Goal: Find specific page/section: Find specific page/section

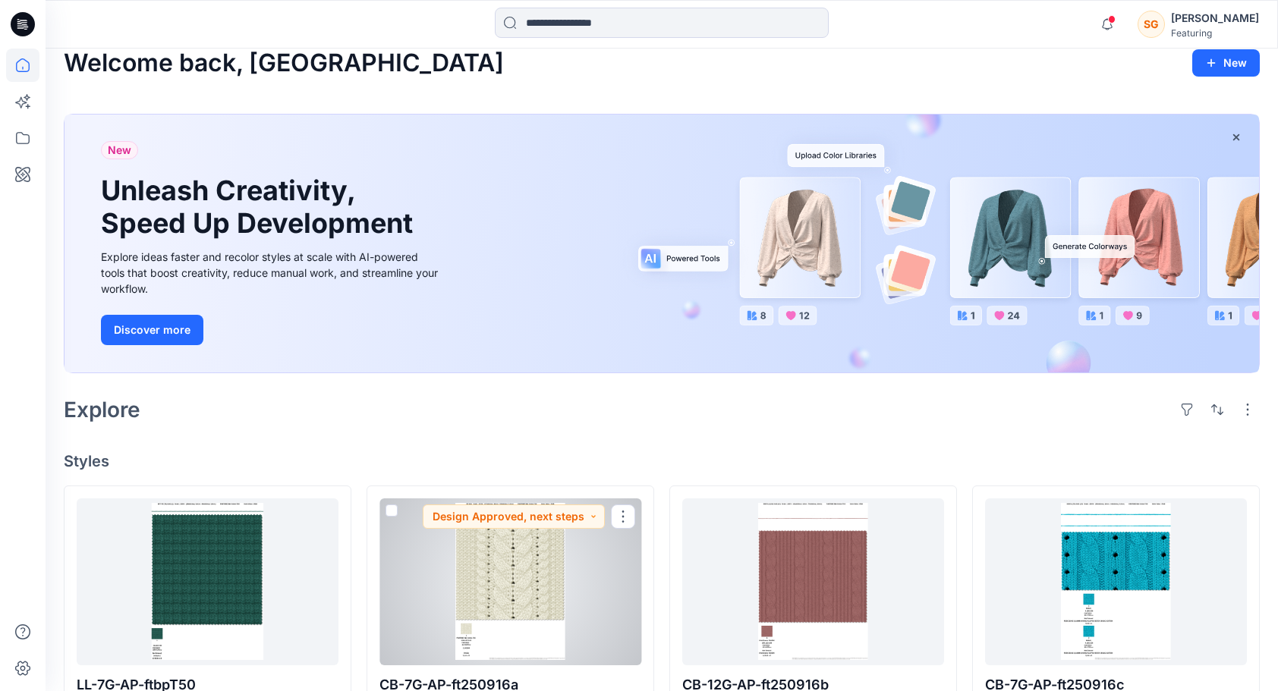
scroll to position [14, 0]
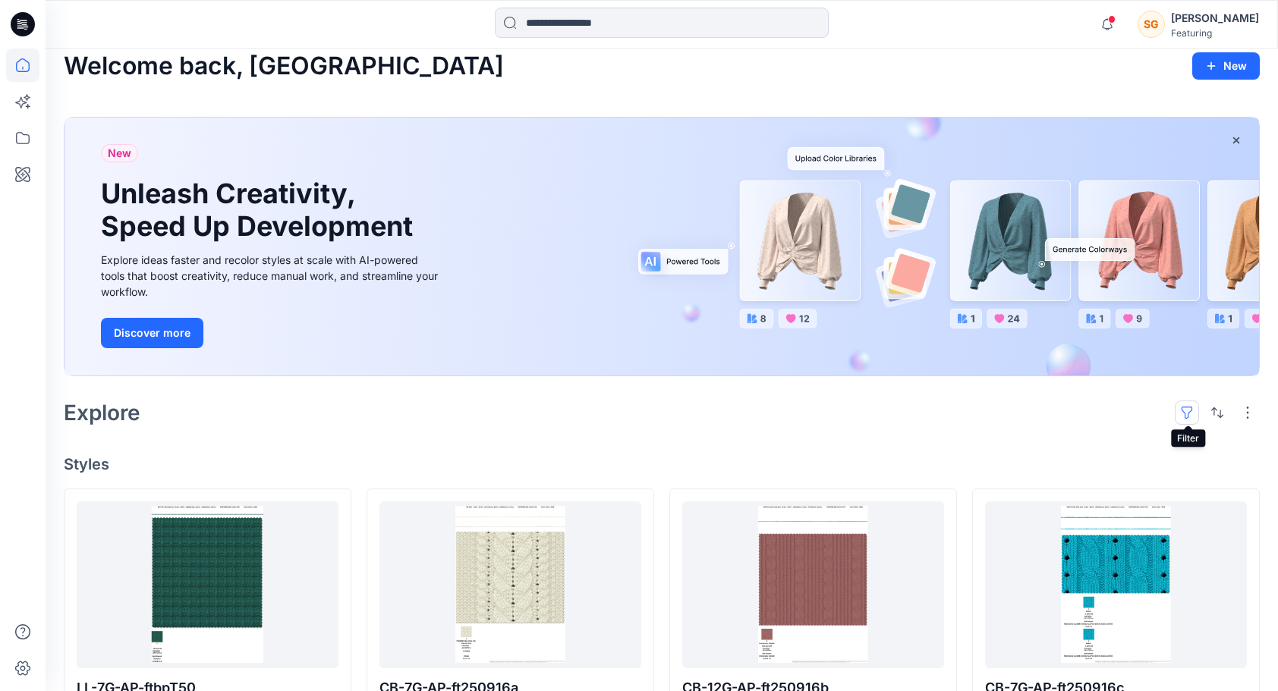
click at [1182, 420] on button "button" at bounding box center [1186, 413] width 24 height 24
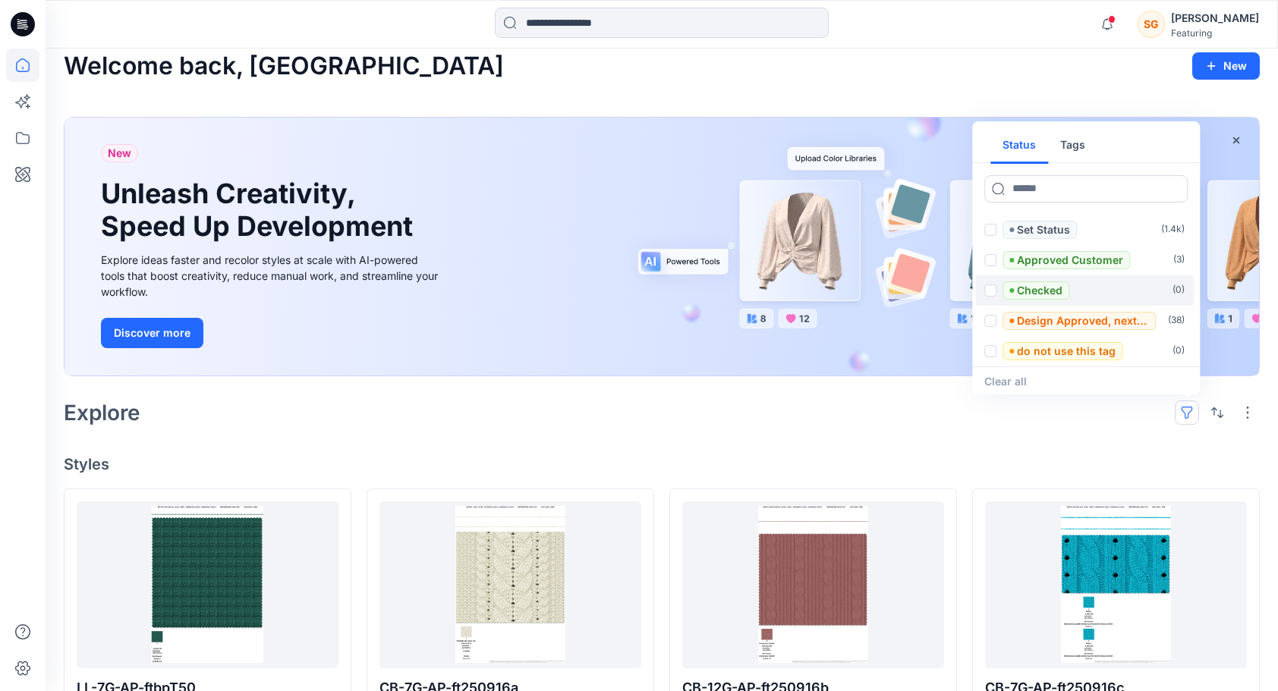
scroll to position [1, 0]
click at [1077, 137] on button "Tags" at bounding box center [1072, 145] width 49 height 36
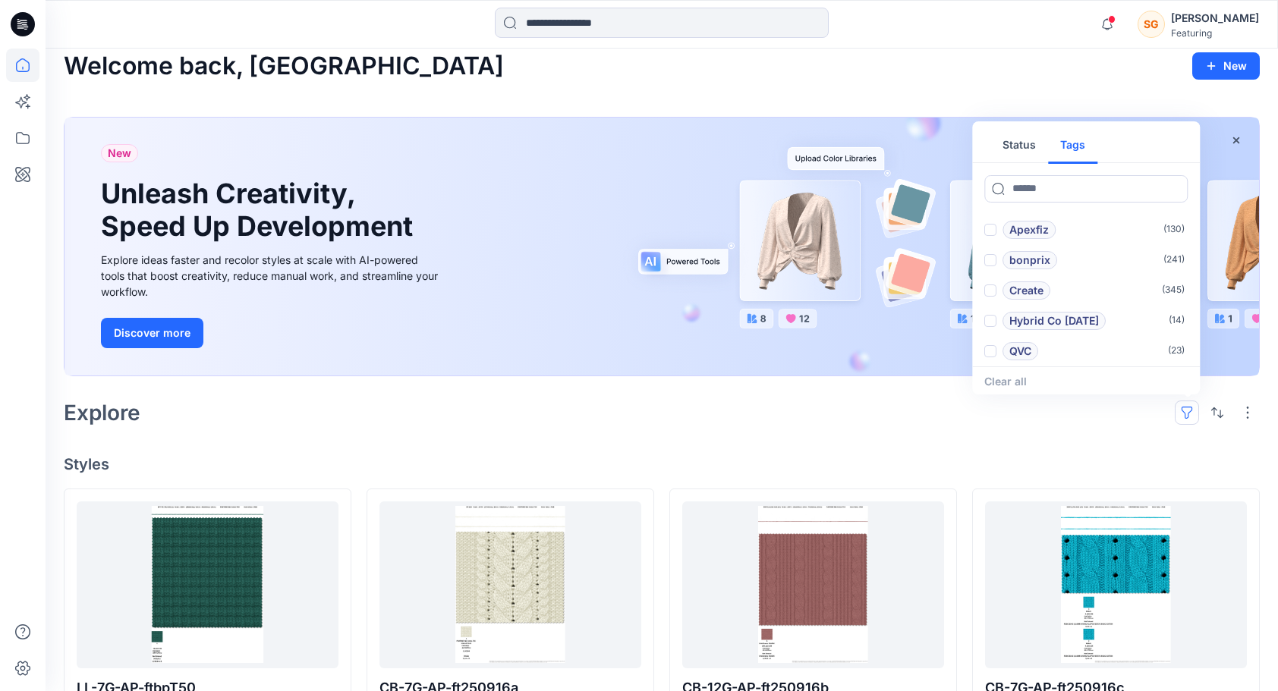
scroll to position [61, 0]
click at [1053, 315] on p "Hybrid Co [DATE]" at bounding box center [1054, 320] width 90 height 18
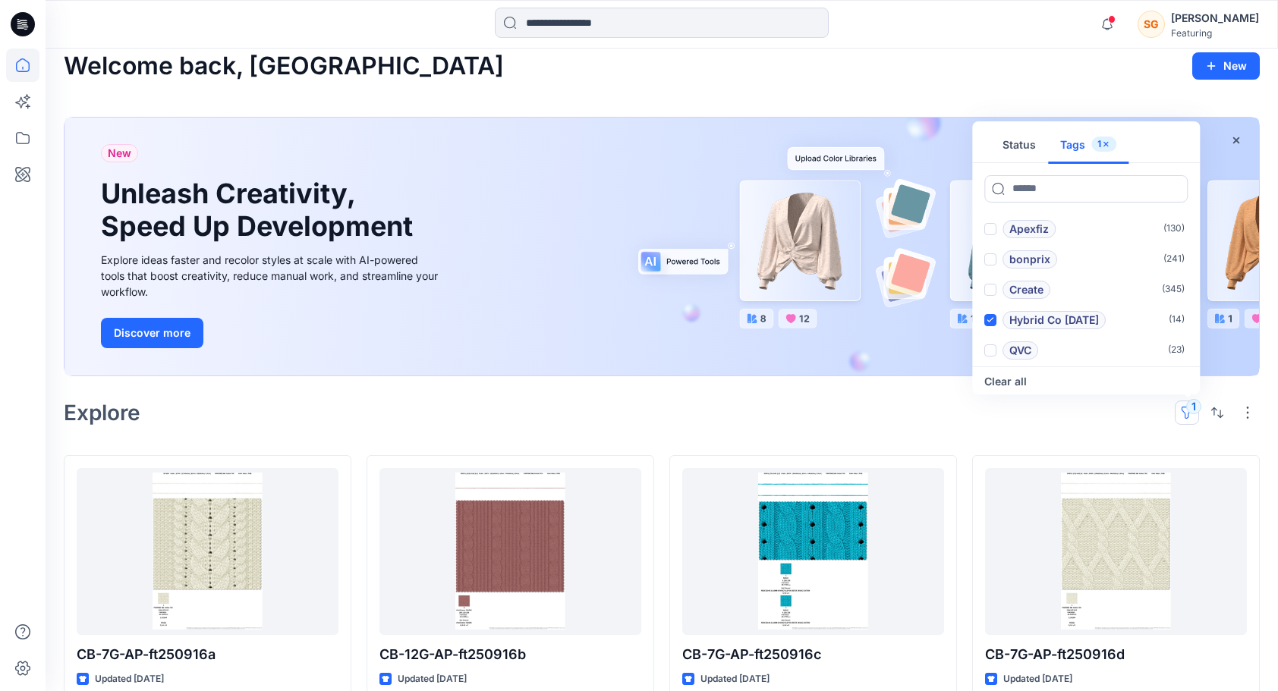
click at [15, 455] on div at bounding box center [22, 370] width 33 height 643
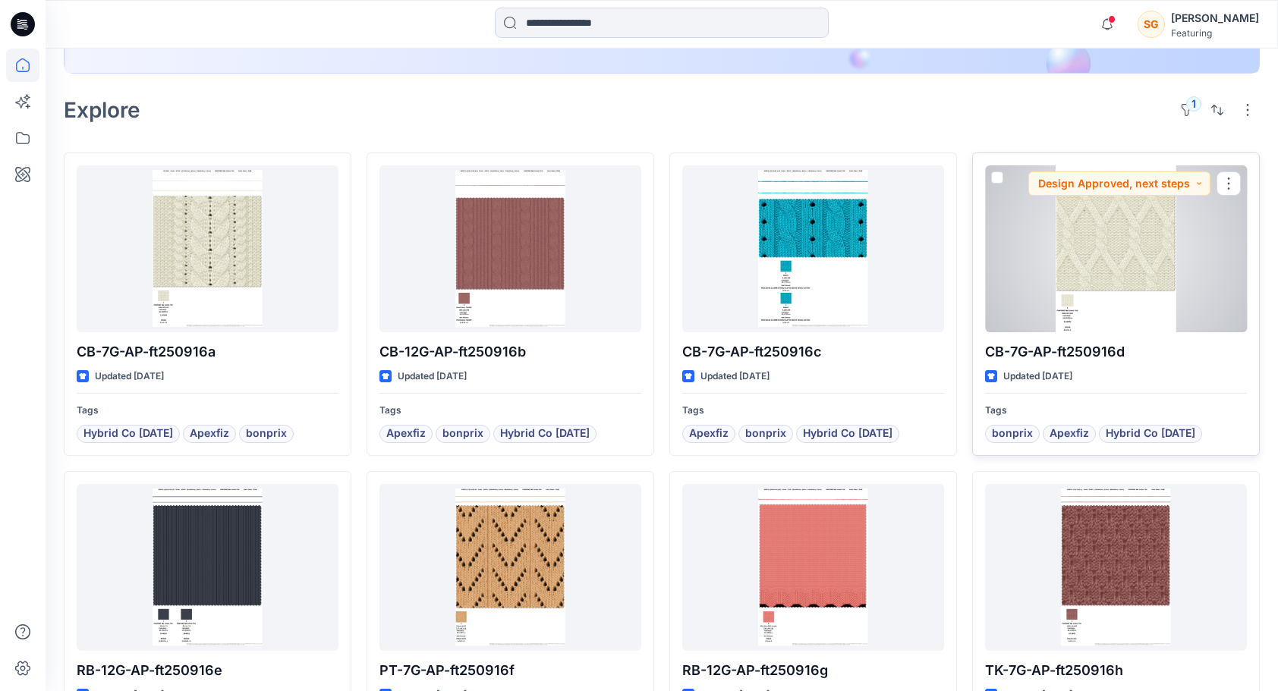
scroll to position [316, 0]
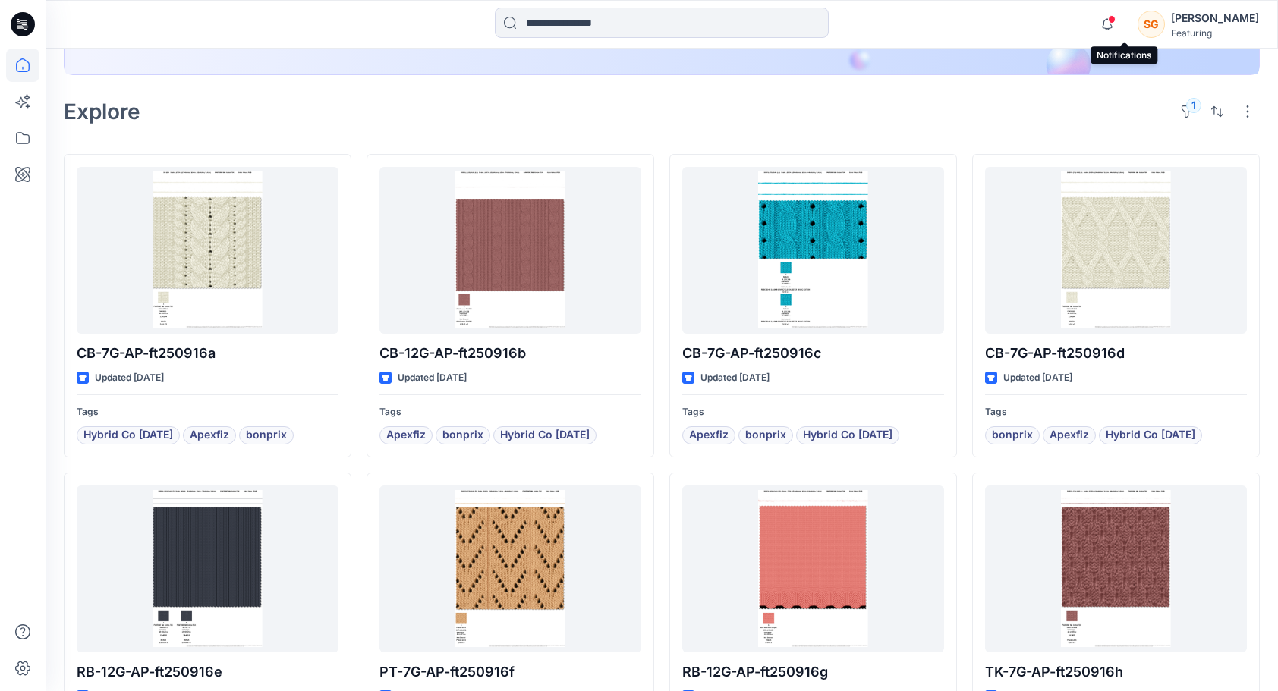
click at [1115, 17] on span at bounding box center [1112, 19] width 8 height 8
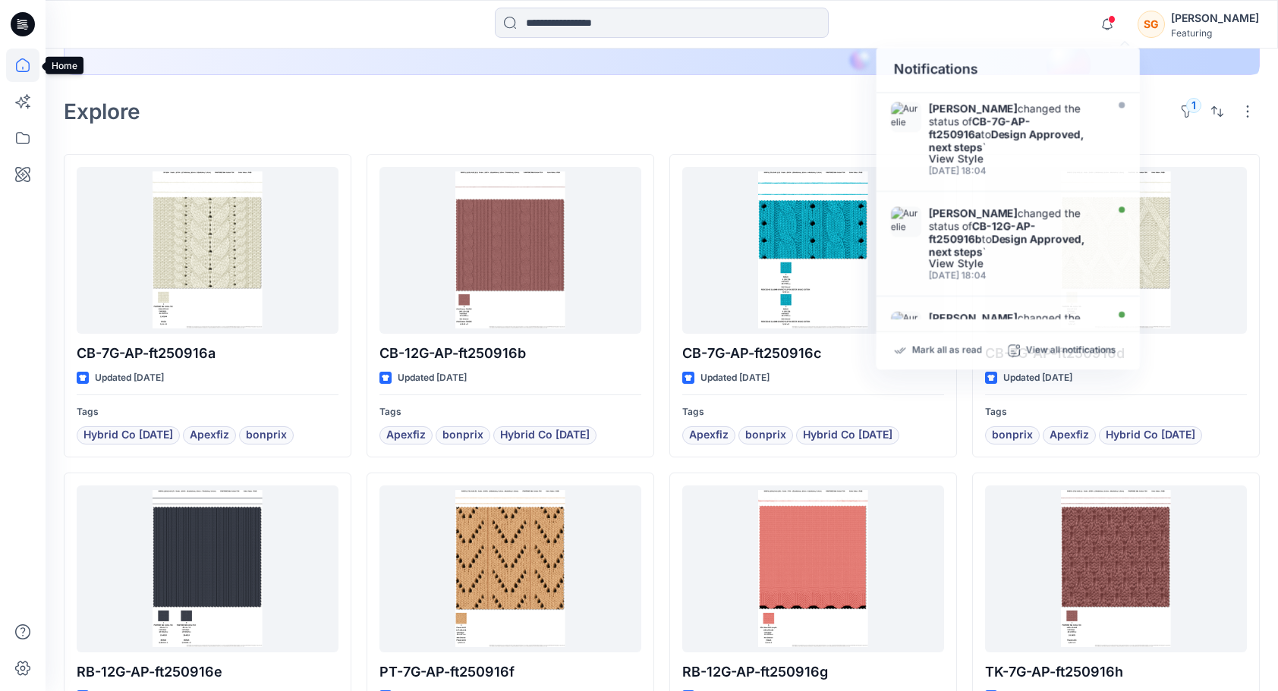
click at [33, 57] on icon at bounding box center [22, 65] width 33 height 33
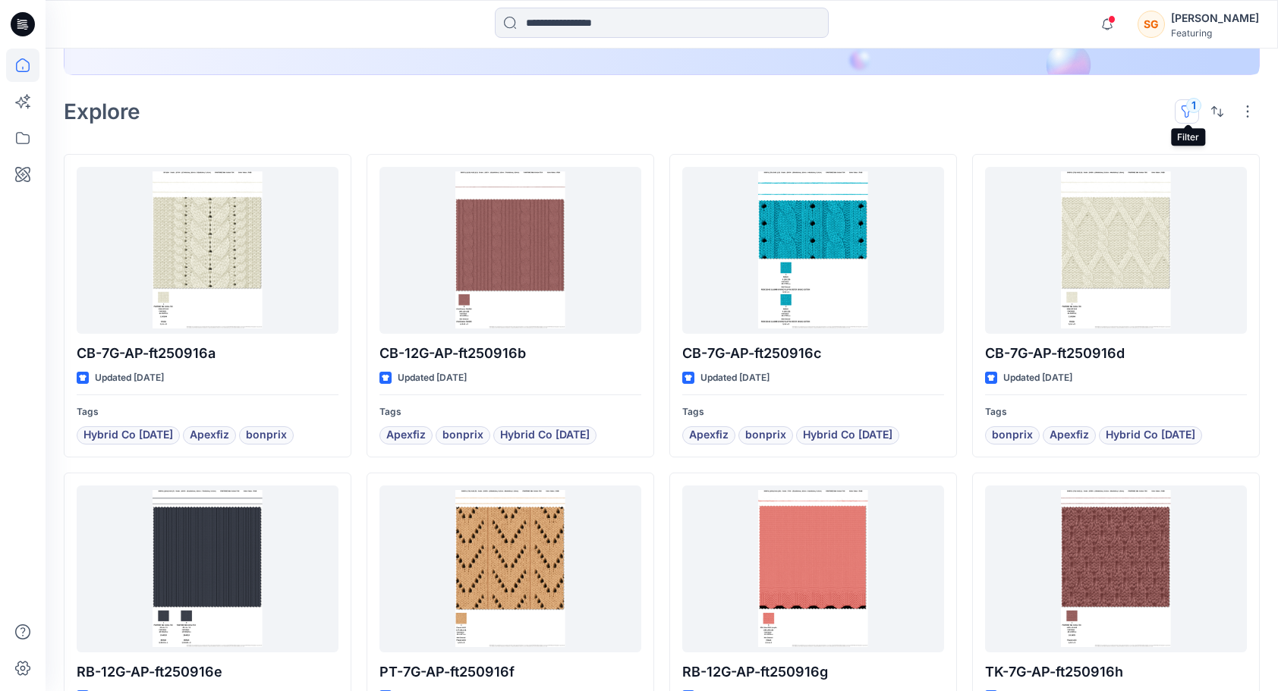
click at [1196, 105] on button "1" at bounding box center [1186, 111] width 24 height 24
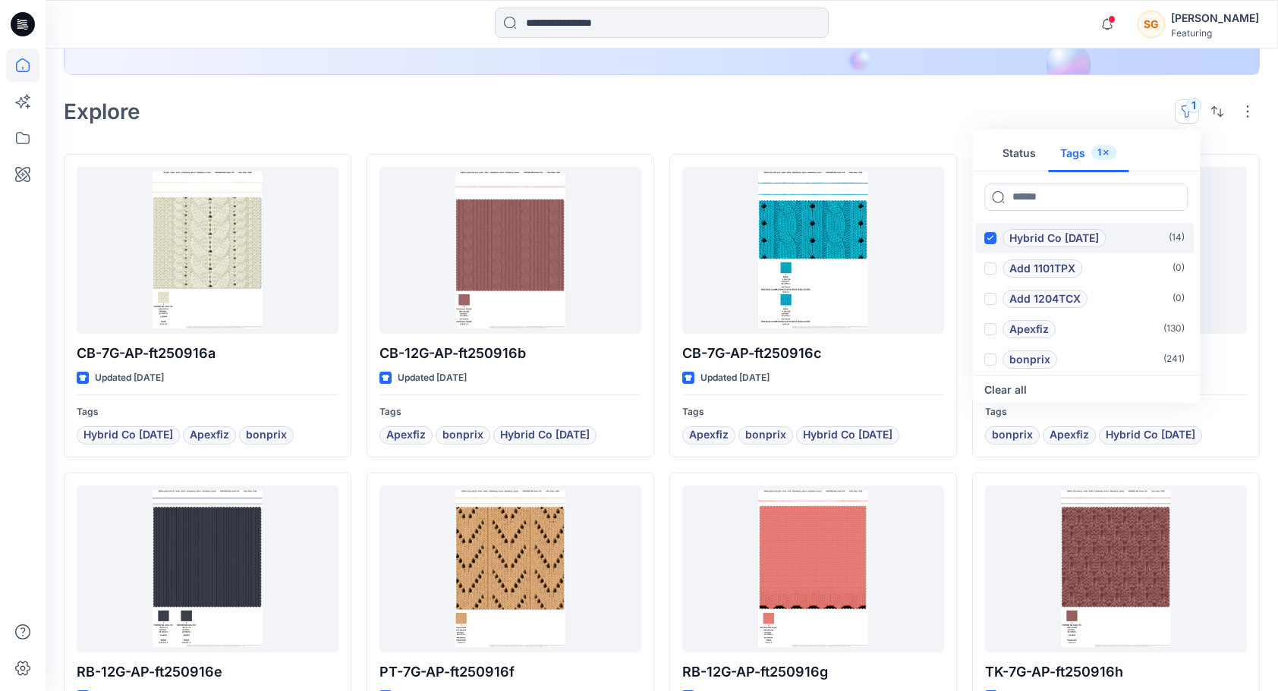
click at [992, 240] on span at bounding box center [990, 238] width 12 height 12
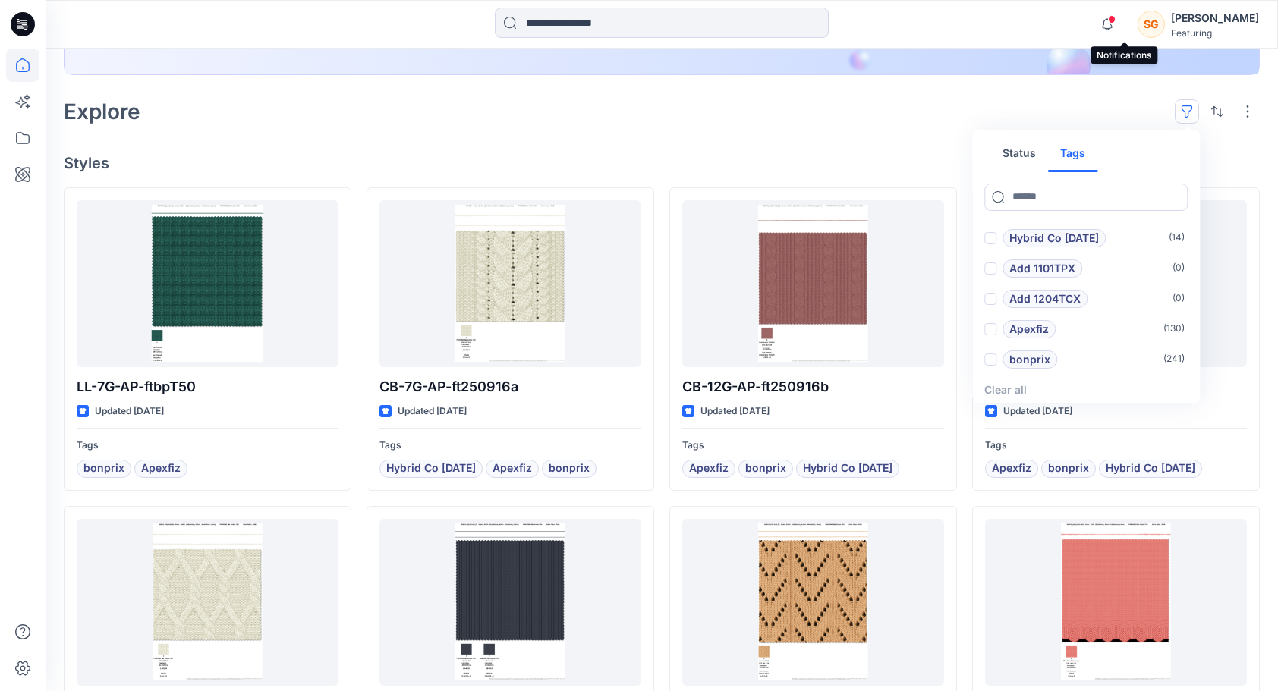
click at [1115, 21] on span at bounding box center [1112, 19] width 8 height 8
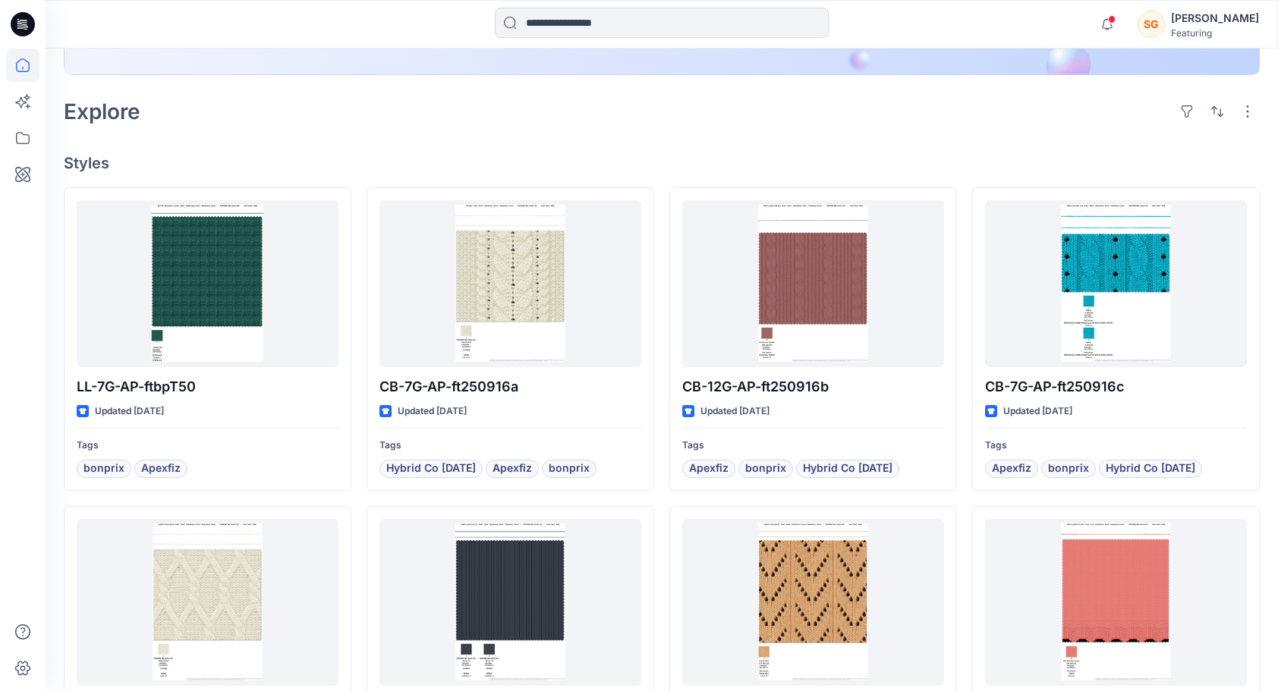
click at [36, 336] on div at bounding box center [22, 370] width 33 height 643
